Goal: Task Accomplishment & Management: Complete application form

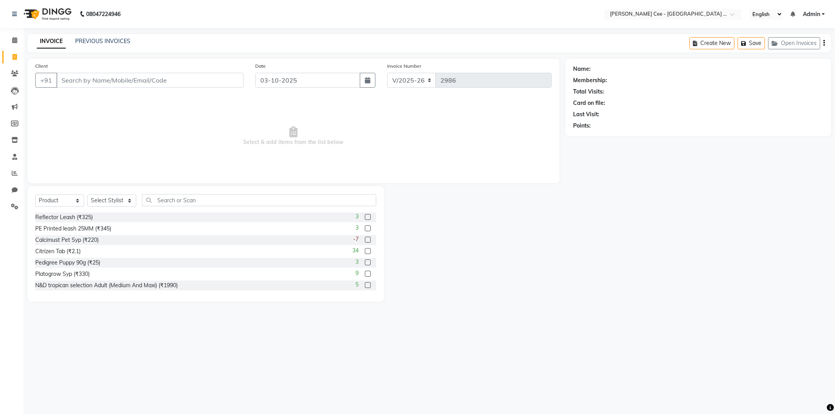
select select "8239"
select select "product"
click at [16, 173] on icon at bounding box center [15, 173] width 6 height 6
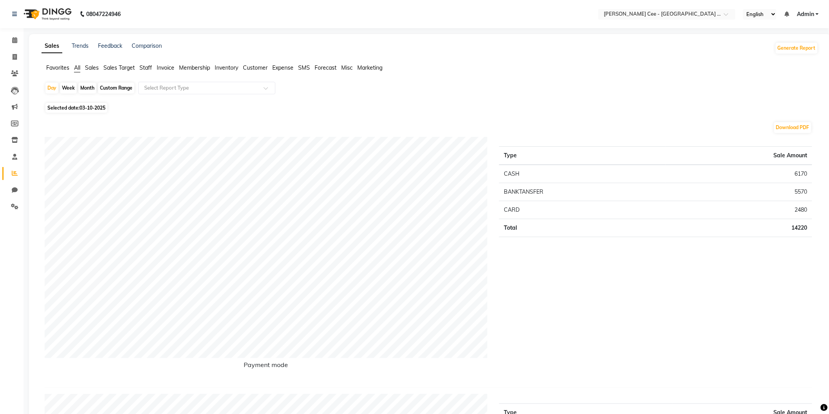
click at [107, 90] on div "Custom Range" at bounding box center [116, 88] width 36 height 11
select select "10"
select select "2025"
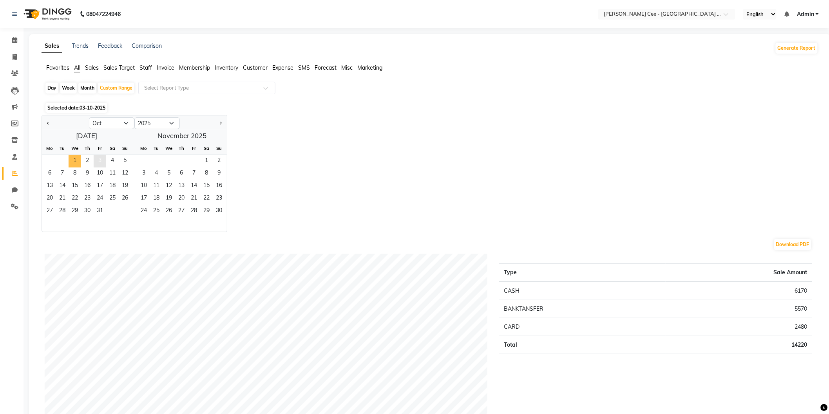
drag, startPoint x: 71, startPoint y: 159, endPoint x: 94, endPoint y: 161, distance: 23.3
click at [72, 159] on span "1" at bounding box center [75, 161] width 13 height 13
click at [106, 164] on span "4" at bounding box center [112, 161] width 13 height 13
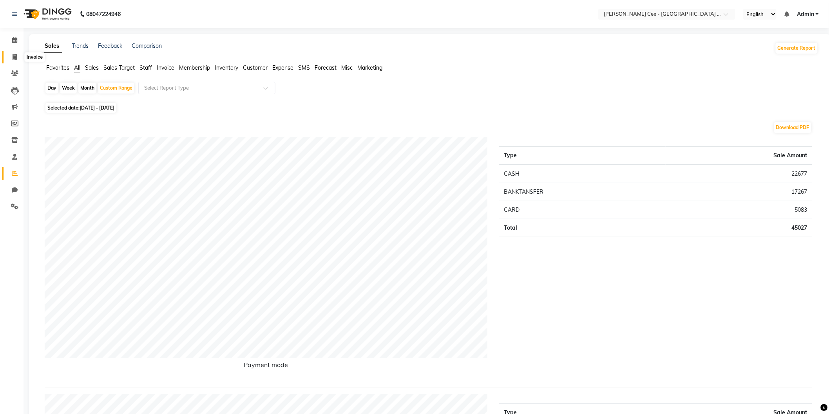
click at [16, 57] on icon at bounding box center [15, 57] width 4 height 6
select select "service"
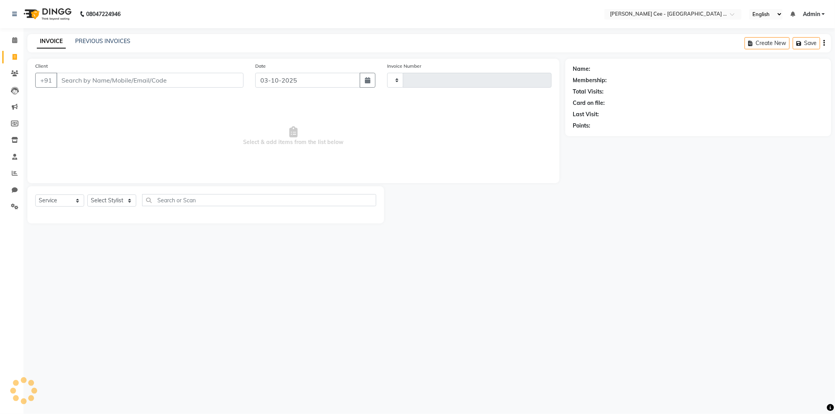
type input "2987"
select select "8239"
click at [120, 80] on input "Client" at bounding box center [149, 80] width 187 height 15
select select "product"
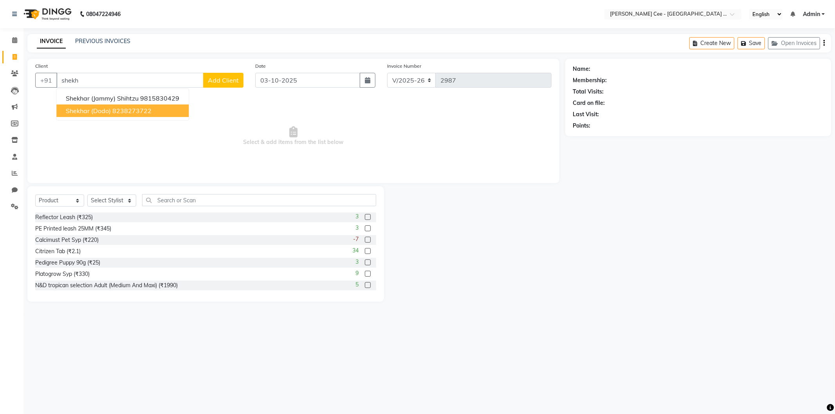
click at [119, 110] on ngb-highlight "8238273722" at bounding box center [131, 111] width 39 height 8
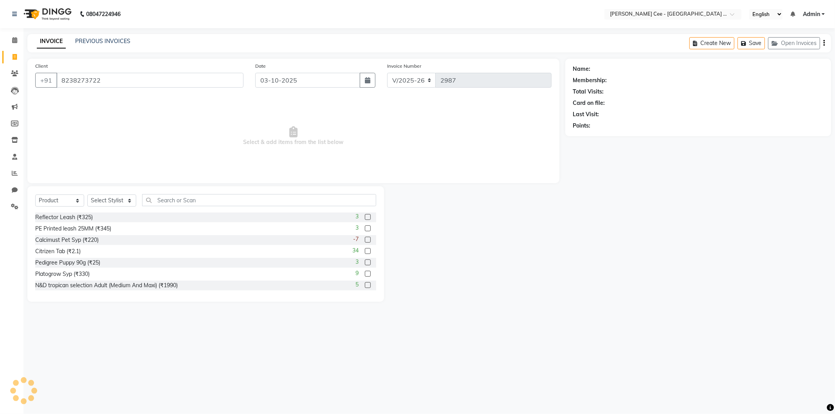
type input "8238273722"
drag, startPoint x: 126, startPoint y: 201, endPoint x: 124, endPoint y: 206, distance: 6.0
click at [126, 201] on select "Select Stylist Arsh (Helper) Avinash [PERSON_NAME] [PERSON_NAME] [PERSON_NAME] …" at bounding box center [111, 201] width 49 height 12
select select "80155"
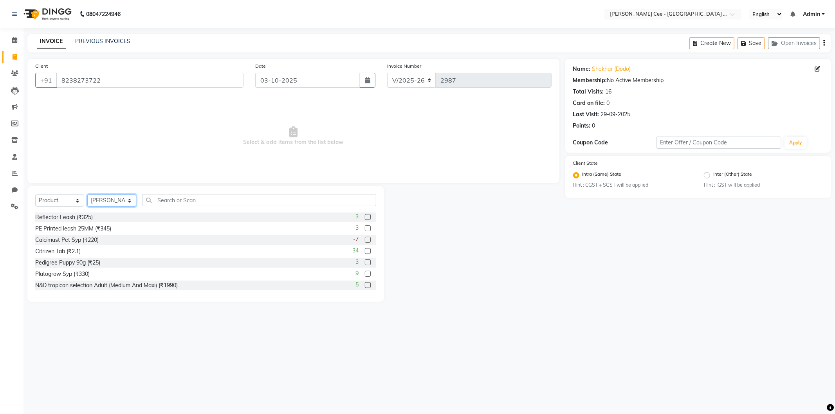
click at [87, 195] on select "Select Stylist Arsh (Helper) Avinash [PERSON_NAME] [PERSON_NAME] [PERSON_NAME] …" at bounding box center [111, 201] width 49 height 12
click at [190, 200] on input "text" at bounding box center [259, 200] width 234 height 12
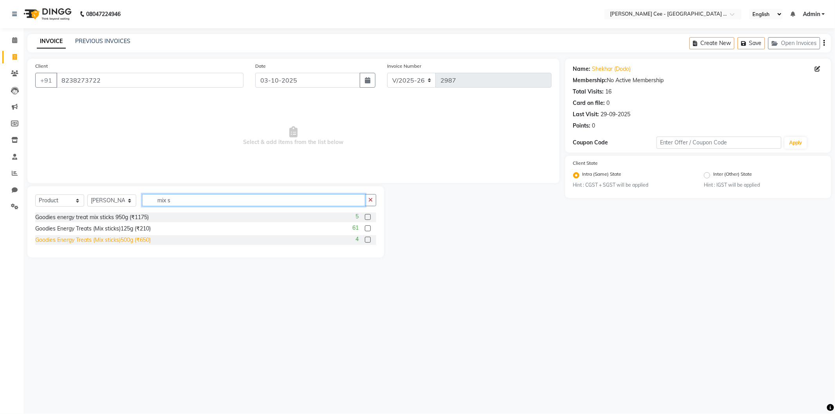
type input "mix s"
click at [119, 241] on div "Goodies Energy Treats (Mix sticks)500g (₹650)" at bounding box center [93, 240] width 116 height 8
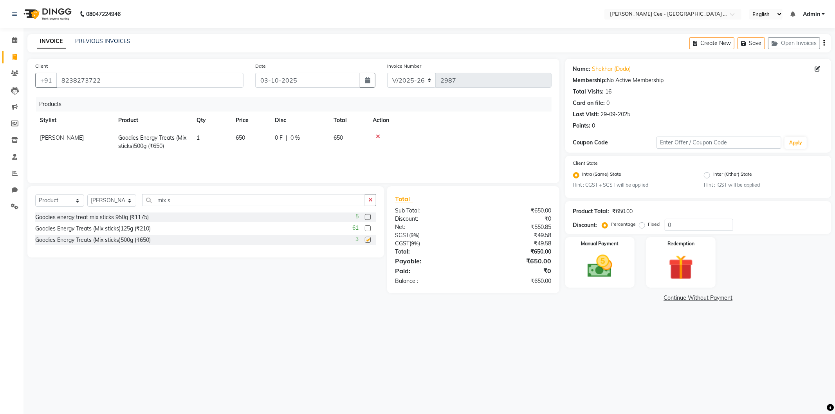
checkbox input "false"
click at [312, 140] on div "0 F | 0 %" at bounding box center [299, 138] width 49 height 8
select select "80155"
click at [312, 140] on input "0" at bounding box center [320, 140] width 23 height 12
type input "20"
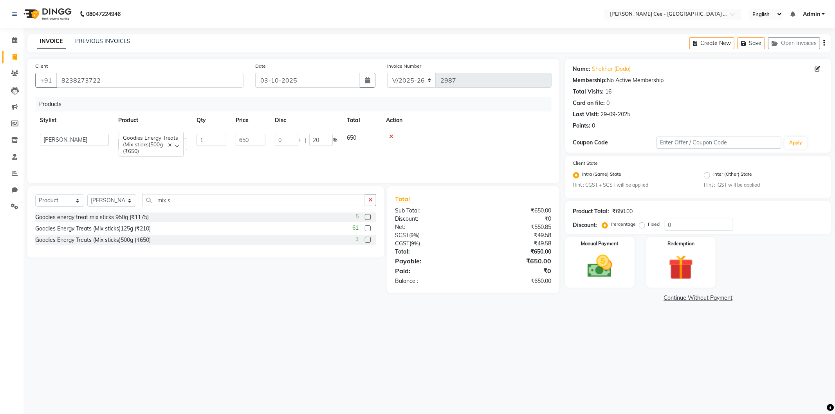
click at [434, 132] on td at bounding box center [466, 142] width 170 height 26
click at [368, 202] on icon "button" at bounding box center [370, 199] width 4 height 5
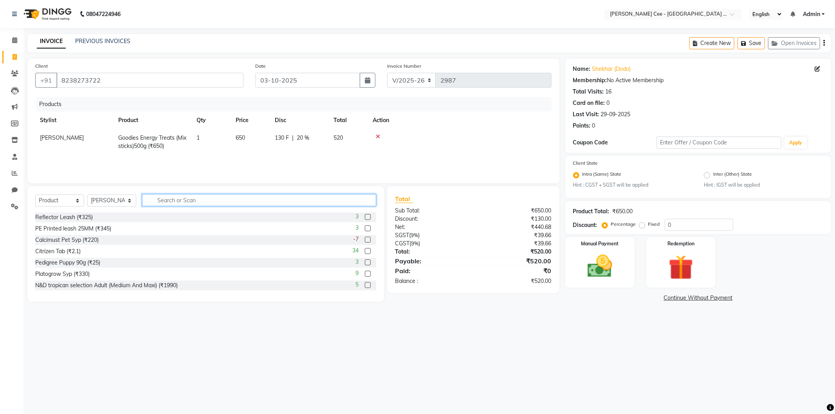
click at [269, 198] on input "text" at bounding box center [259, 200] width 234 height 12
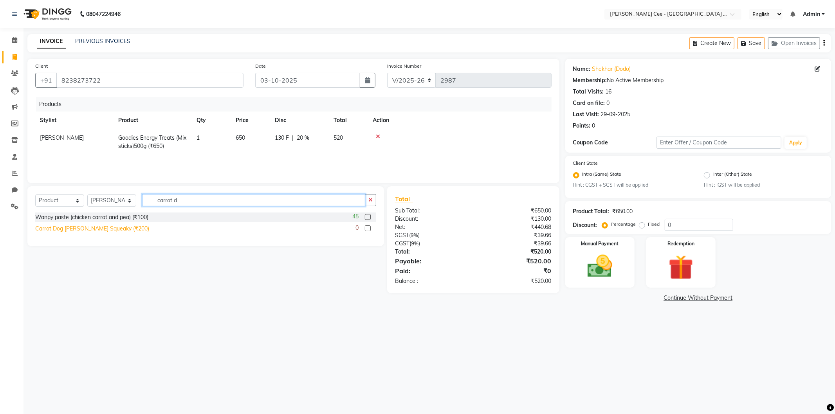
type input "carrot d"
click at [64, 228] on div "Carrot Dog [PERSON_NAME] Squeaky (₹200)" at bounding box center [92, 229] width 114 height 8
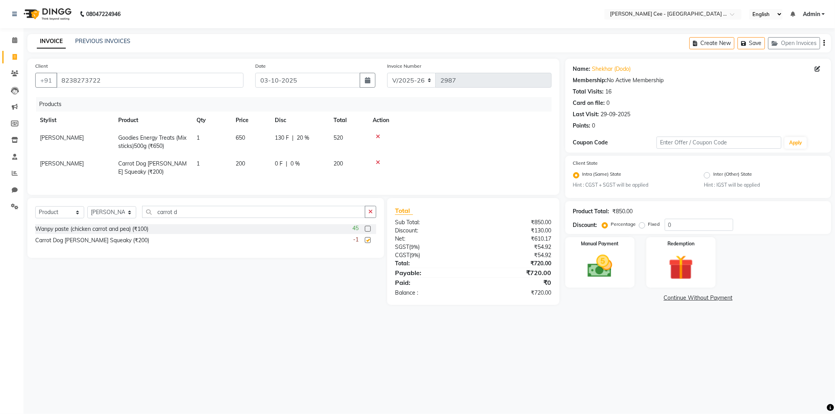
checkbox input "false"
click at [302, 173] on td "0 F | 0 %" at bounding box center [299, 168] width 59 height 26
select select "80155"
drag, startPoint x: 302, startPoint y: 172, endPoint x: 304, endPoint y: 169, distance: 4.2
click at [302, 171] on div "0 F | 0 %" at bounding box center [306, 166] width 63 height 12
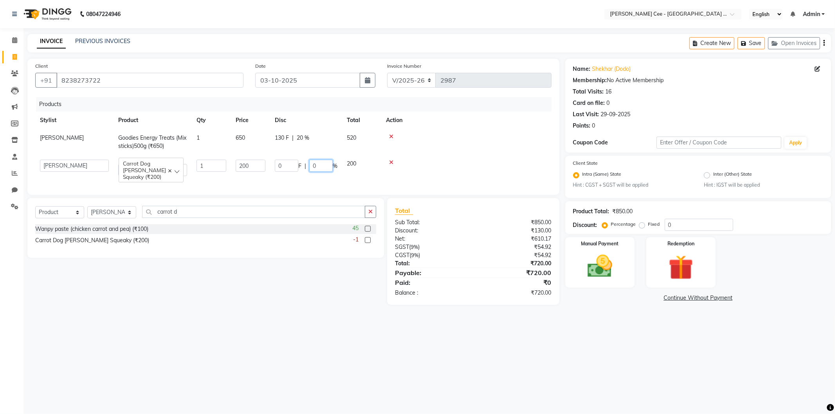
click at [309, 169] on input "0" at bounding box center [320, 166] width 23 height 12
type input "30"
click at [503, 159] on td at bounding box center [460, 168] width 184 height 26
click at [582, 277] on img at bounding box center [600, 267] width 42 height 30
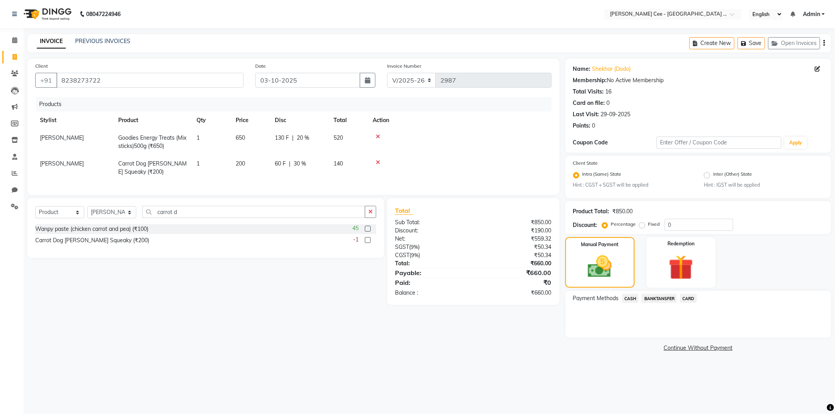
click at [632, 295] on span "CASH" at bounding box center [630, 298] width 17 height 9
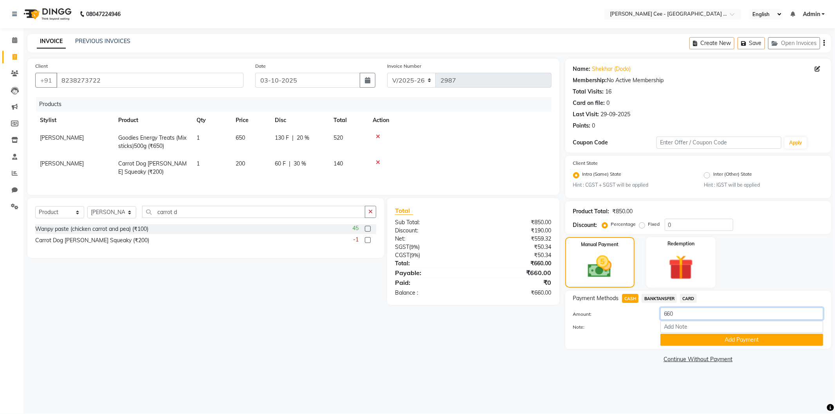
click at [678, 318] on input "660" at bounding box center [742, 314] width 163 height 12
click at [677, 318] on input "660" at bounding box center [742, 314] width 163 height 12
type input "550"
click at [687, 344] on button "Add Payment" at bounding box center [742, 340] width 163 height 12
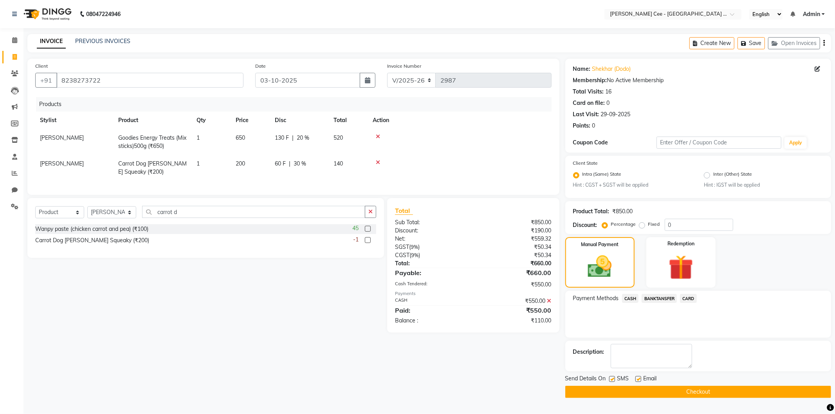
click at [665, 298] on span "BANKTANSFER" at bounding box center [659, 298] width 35 height 9
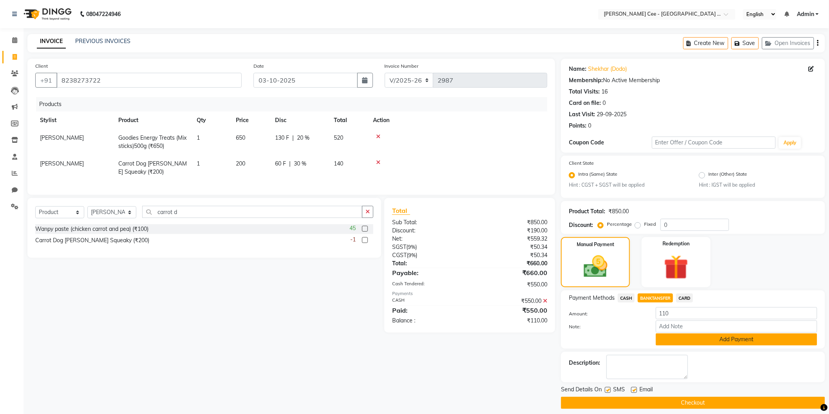
click at [667, 338] on button "Add Payment" at bounding box center [736, 340] width 161 height 12
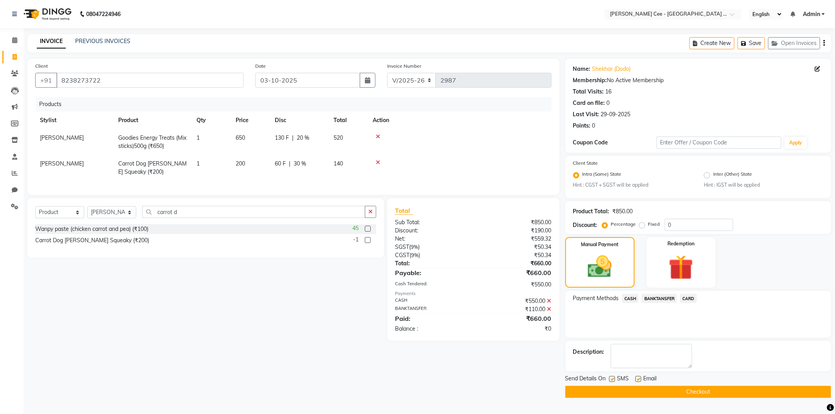
click at [708, 396] on button "Checkout" at bounding box center [698, 392] width 266 height 12
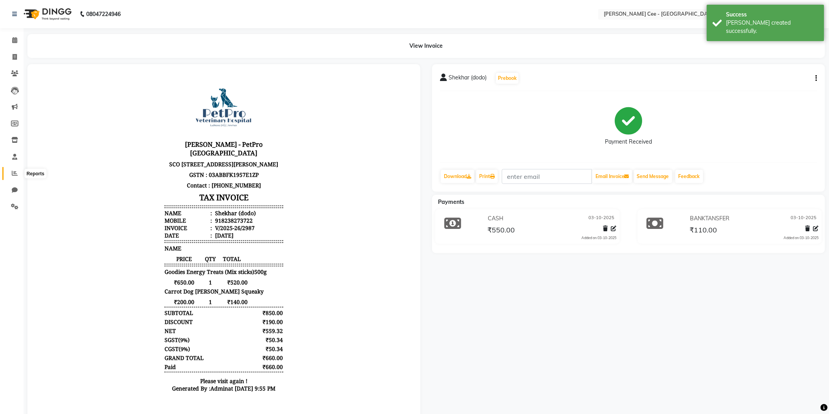
click at [14, 170] on span at bounding box center [15, 173] width 14 height 9
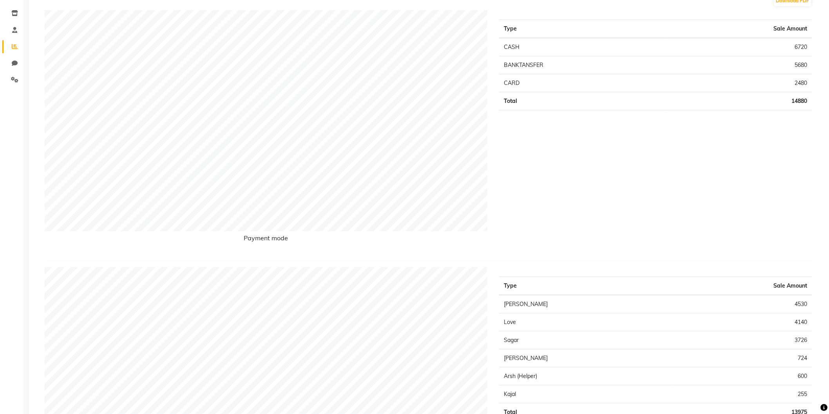
scroll to position [58, 0]
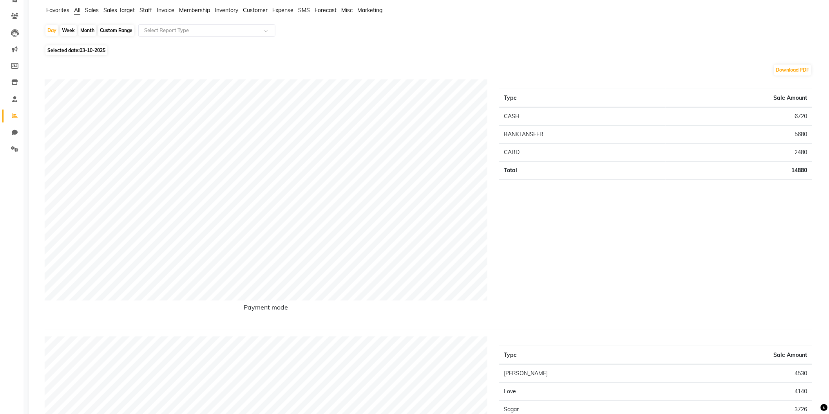
click at [126, 33] on div "Custom Range" at bounding box center [116, 30] width 36 height 11
select select "10"
select select "2025"
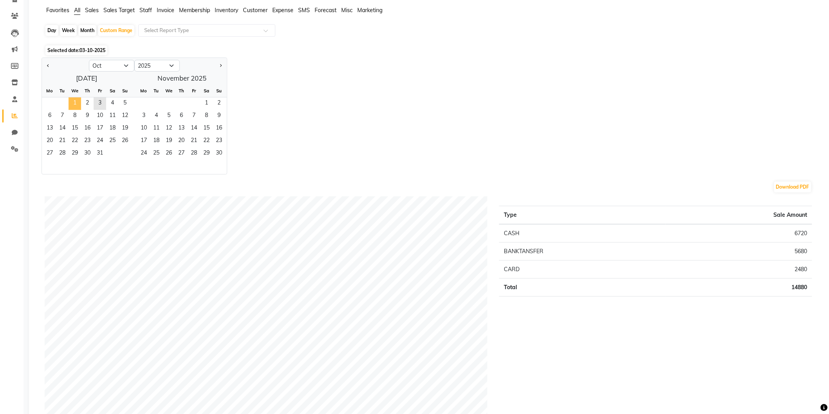
click at [72, 101] on span "1" at bounding box center [75, 104] width 13 height 13
click at [82, 102] on span "2" at bounding box center [87, 104] width 13 height 13
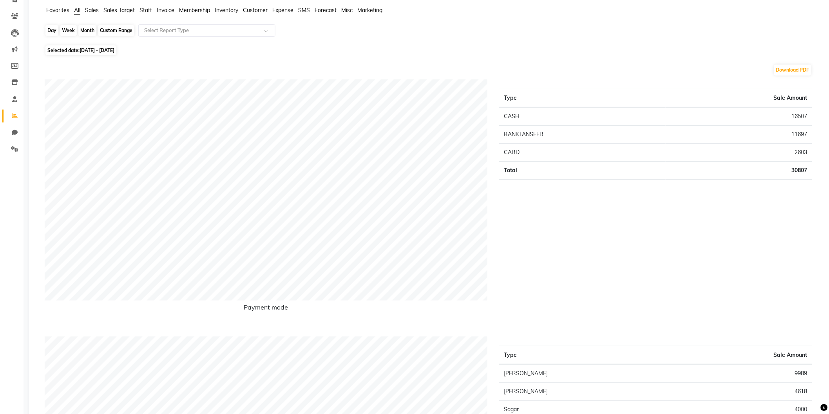
click at [113, 31] on div "Custom Range" at bounding box center [116, 30] width 36 height 11
select select "10"
select select "2025"
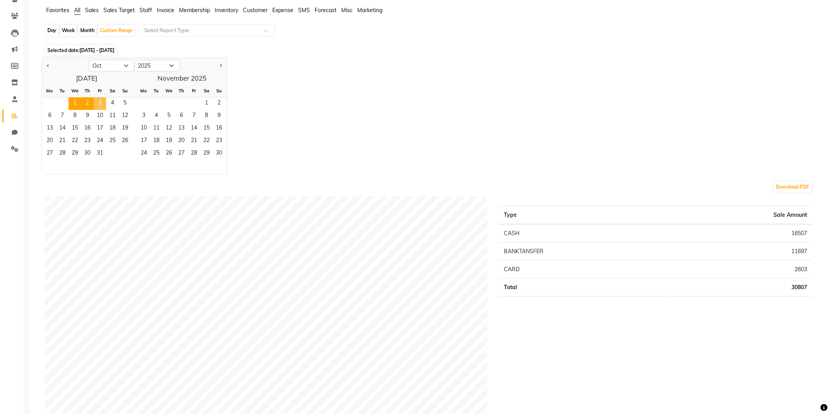
click at [99, 104] on span "3" at bounding box center [100, 104] width 13 height 13
click at [74, 103] on span "1" at bounding box center [75, 104] width 13 height 13
click at [104, 107] on span "3" at bounding box center [100, 104] width 13 height 13
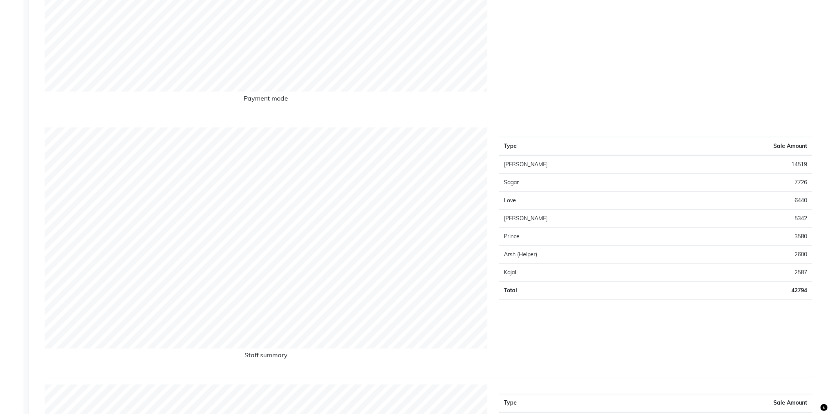
scroll to position [275, 0]
